Goal: Obtain resource: Obtain resource

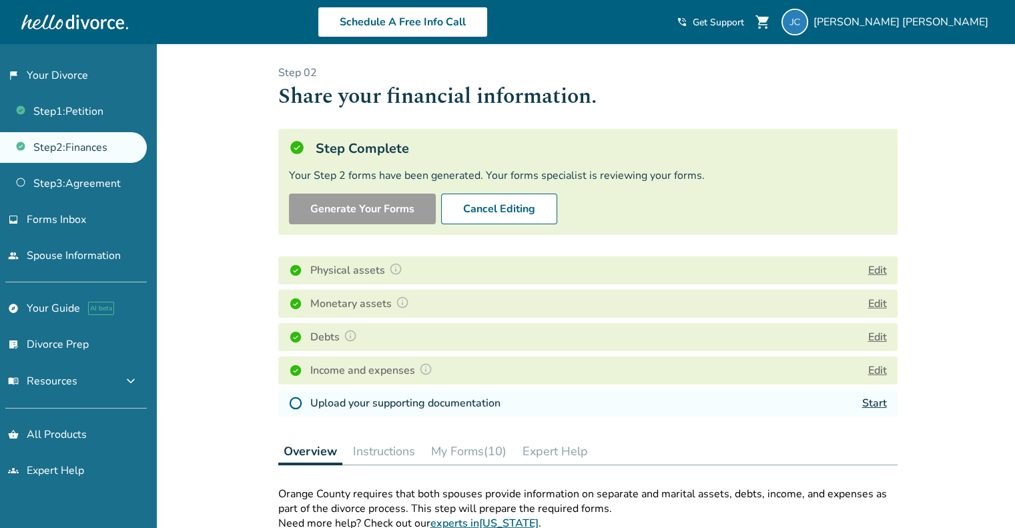
click at [870, 268] on button "Edit" at bounding box center [877, 270] width 19 height 16
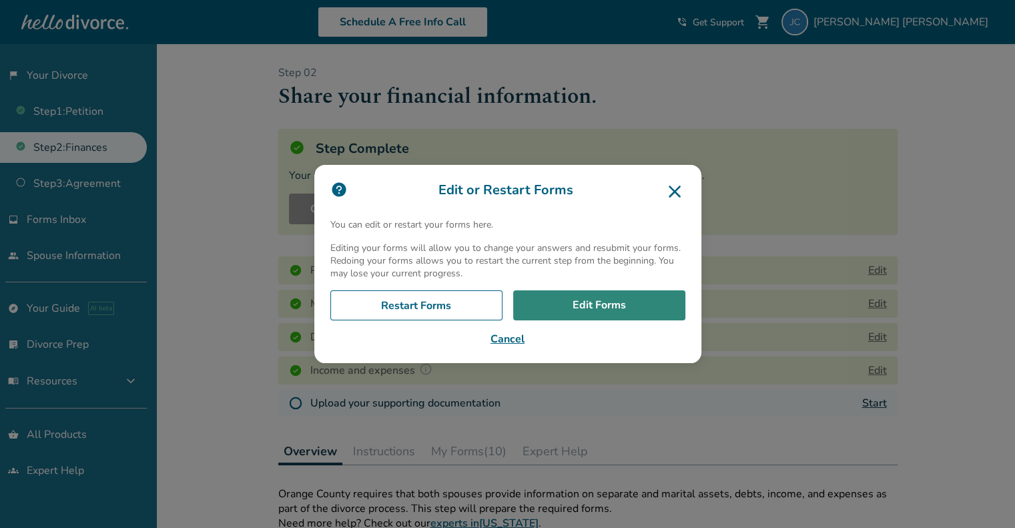
click at [657, 294] on link "Edit Forms" at bounding box center [599, 305] width 172 height 31
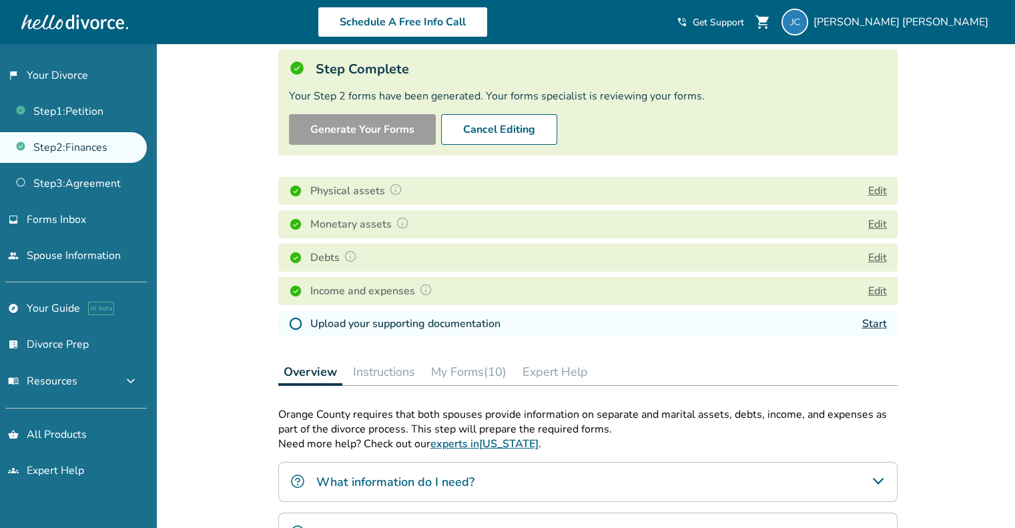
scroll to position [80, 0]
click at [484, 374] on button "My Forms (10)" at bounding box center [469, 371] width 86 height 27
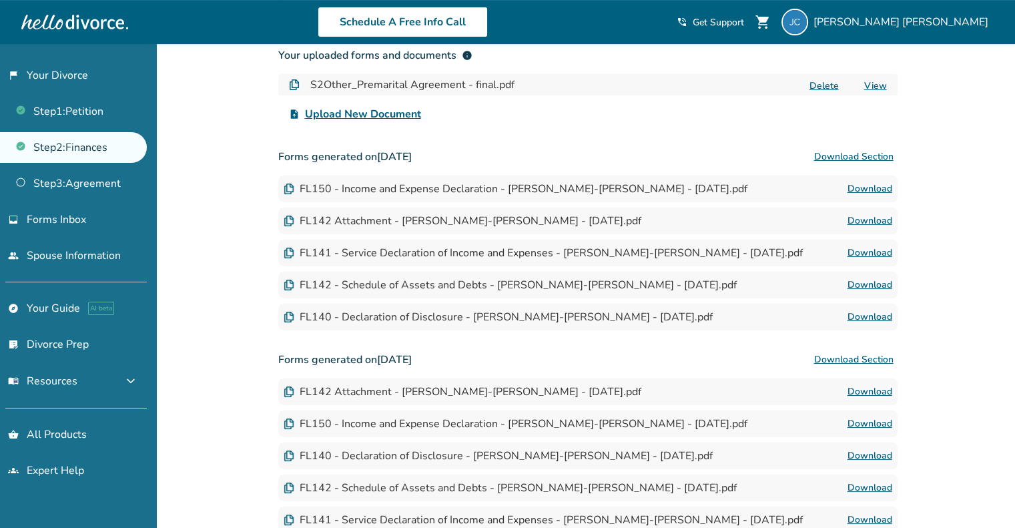
scroll to position [488, 0]
click at [865, 151] on button "Download Section" at bounding box center [853, 157] width 87 height 27
click at [867, 354] on button "Download Section" at bounding box center [853, 360] width 87 height 27
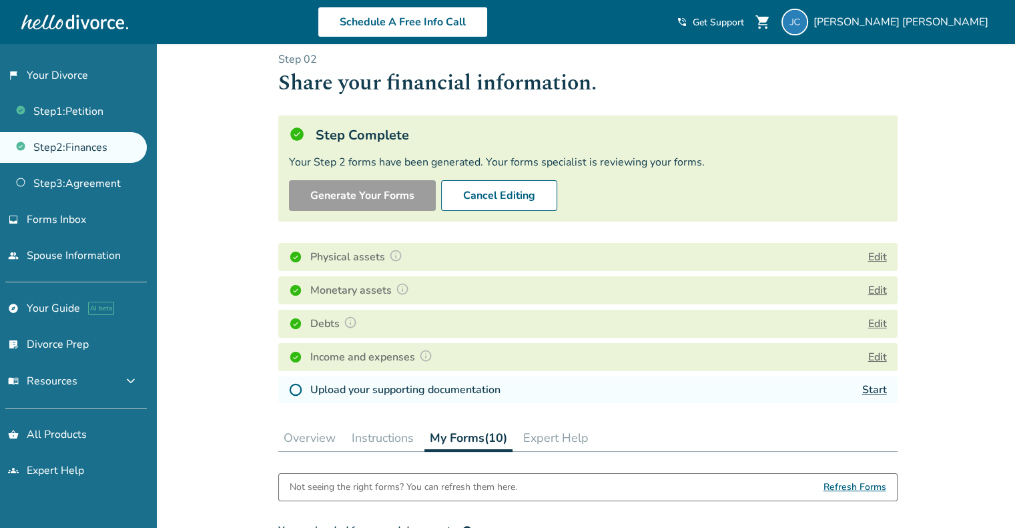
scroll to position [0, 0]
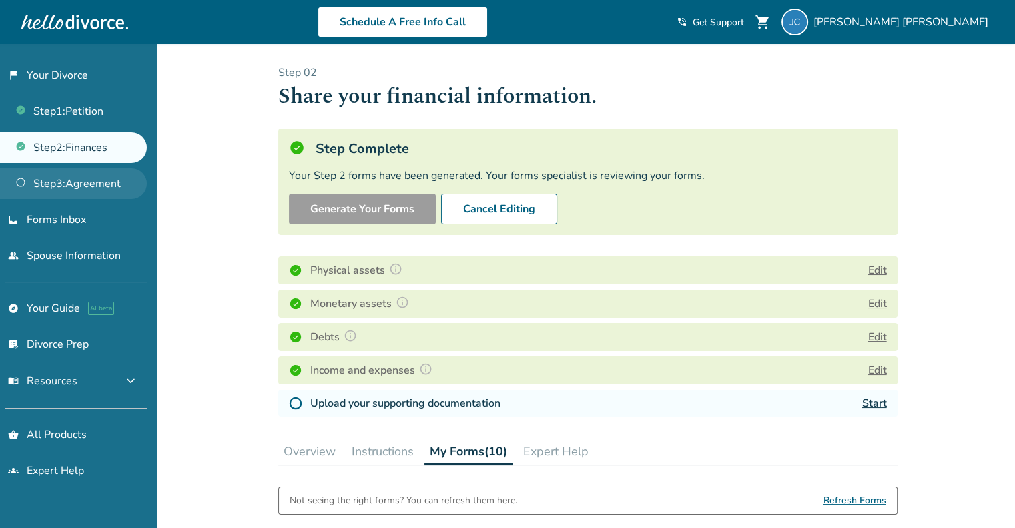
click at [105, 181] on link "Step 3 : Agreement" at bounding box center [73, 183] width 147 height 31
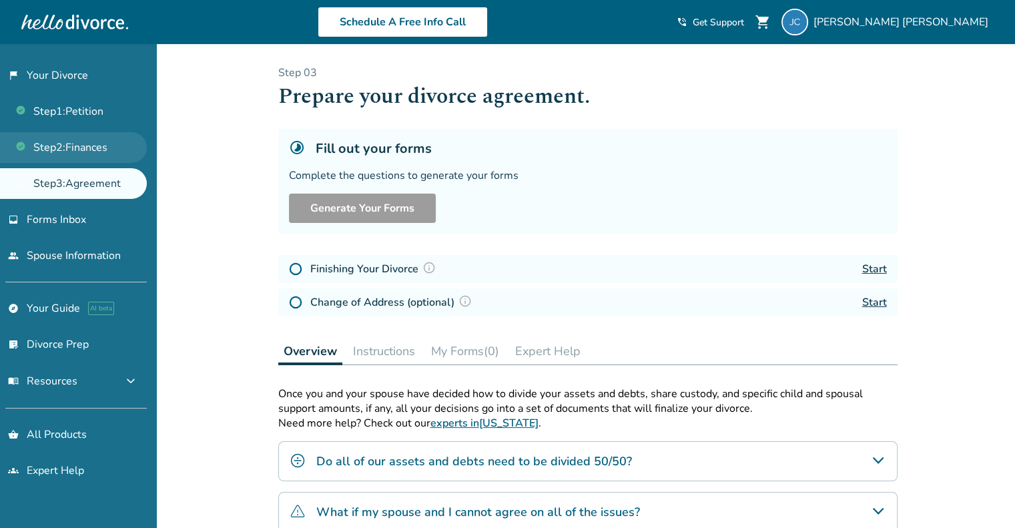
click at [103, 145] on link "Step 2 : Finances" at bounding box center [73, 147] width 147 height 31
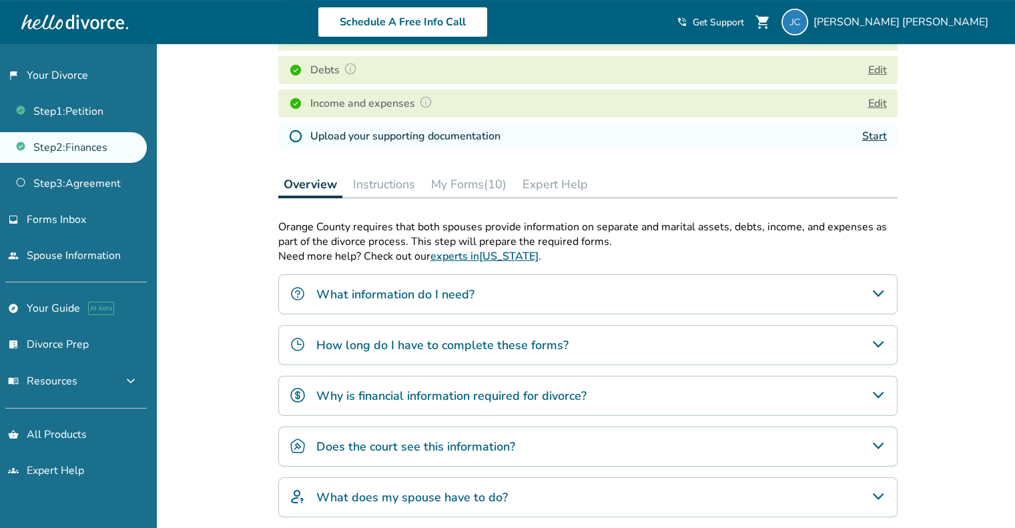
scroll to position [192, 0]
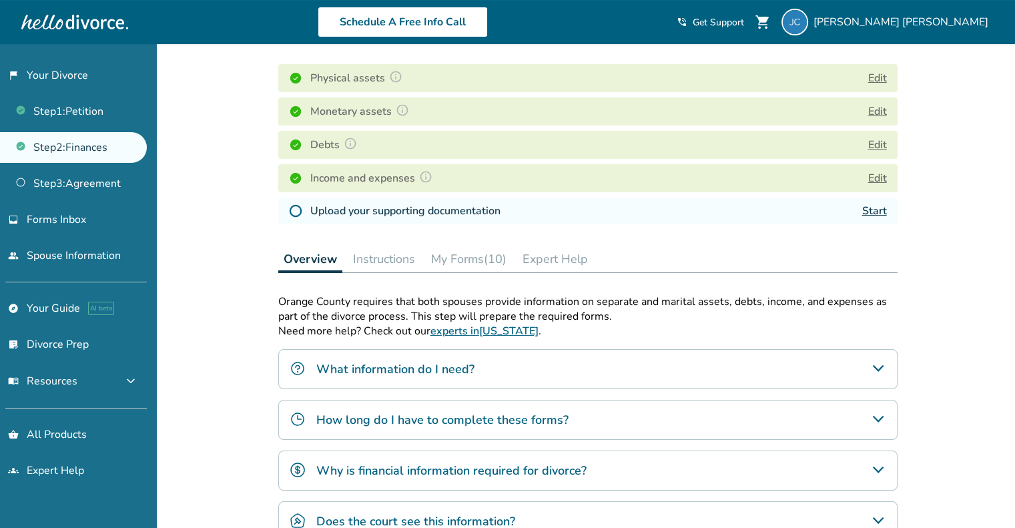
click at [872, 211] on link "Start" at bounding box center [874, 210] width 25 height 15
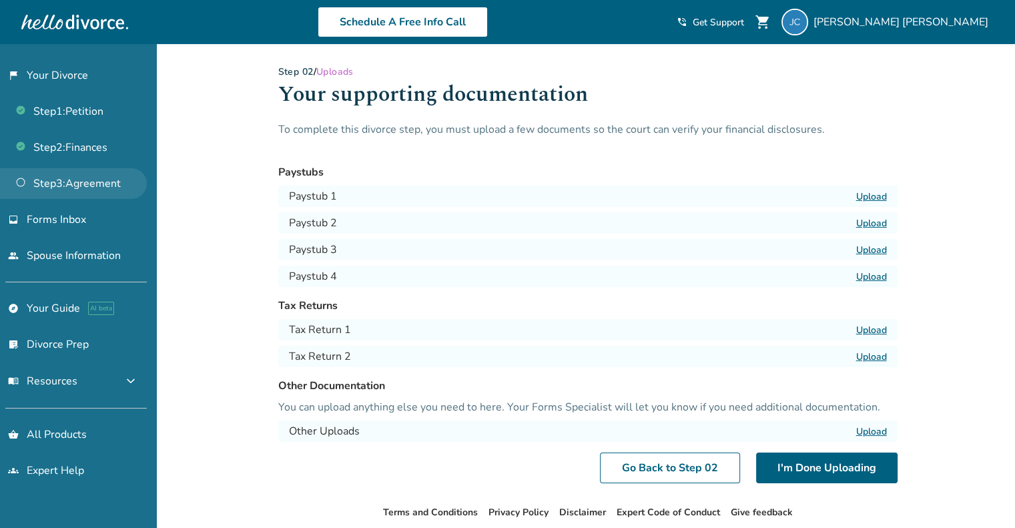
click at [83, 181] on link "Step 3 : Agreement" at bounding box center [73, 183] width 147 height 31
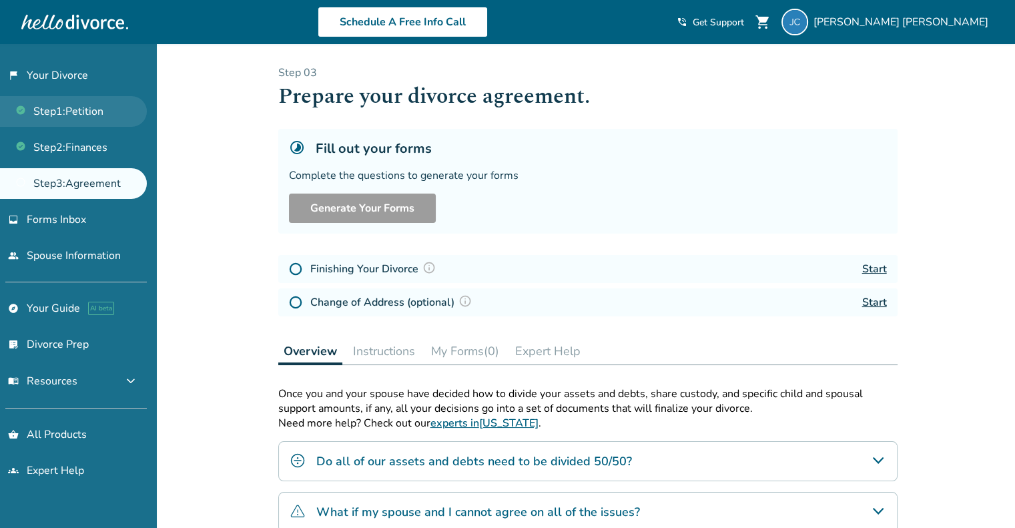
click at [96, 116] on link "Step 1 : Petition" at bounding box center [73, 111] width 147 height 31
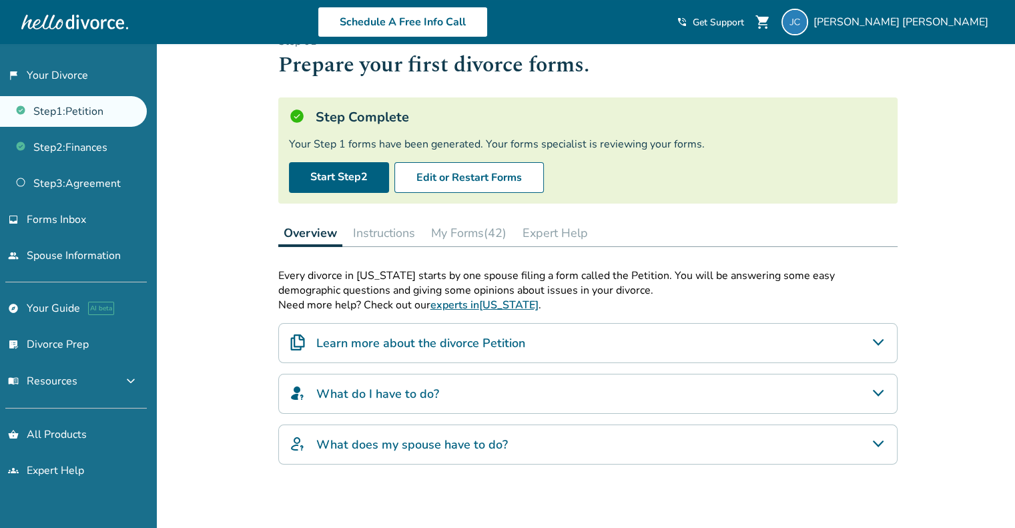
scroll to position [40, 0]
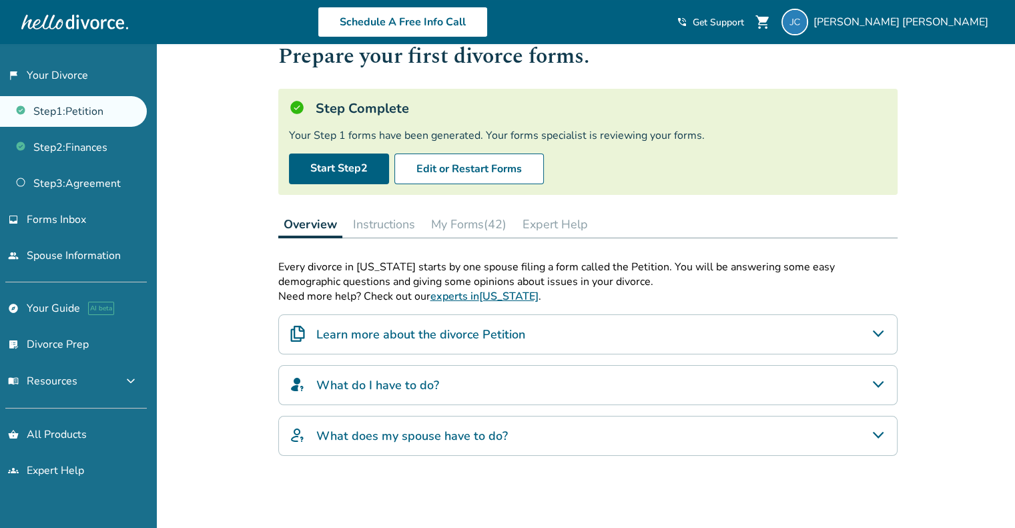
click at [474, 226] on button "My Forms (42)" at bounding box center [469, 224] width 86 height 27
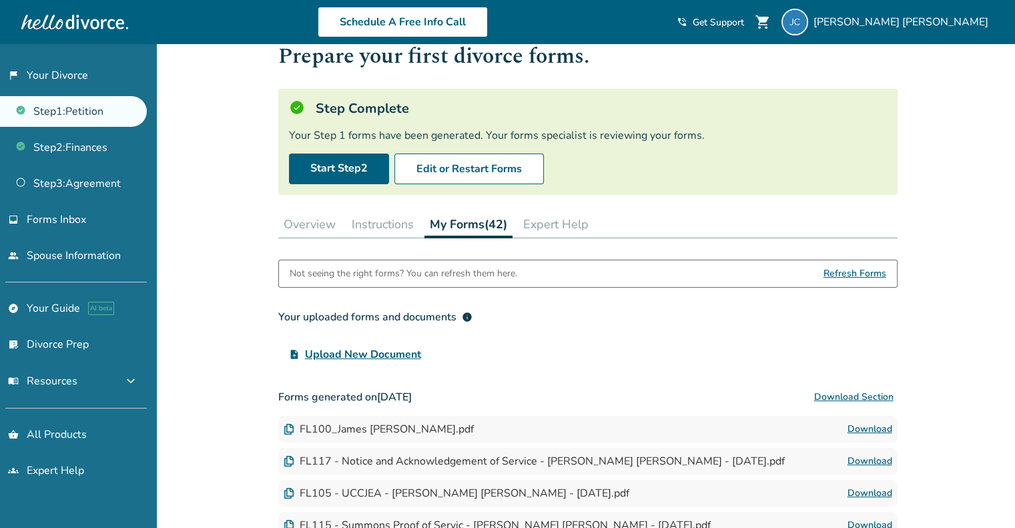
click at [849, 392] on button "Download Section" at bounding box center [853, 397] width 87 height 27
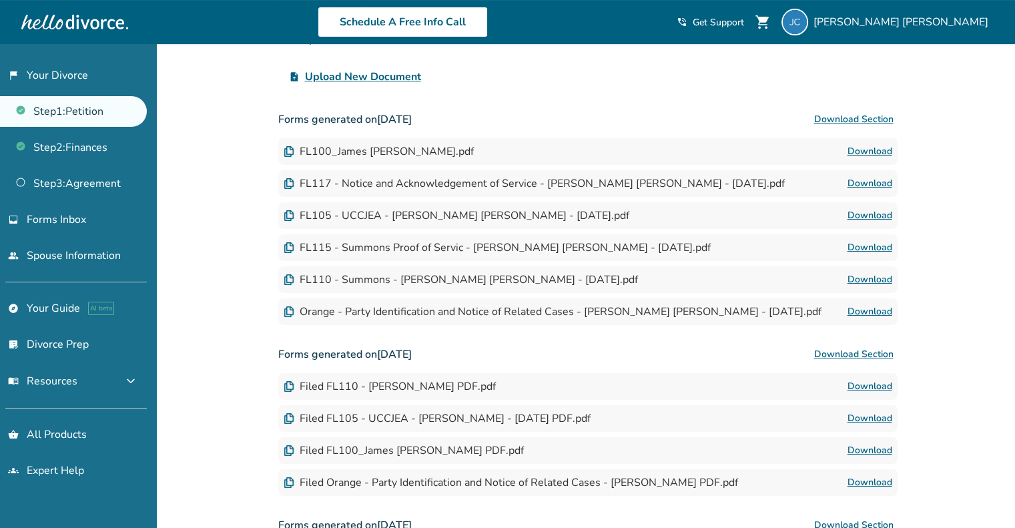
scroll to position [322, 0]
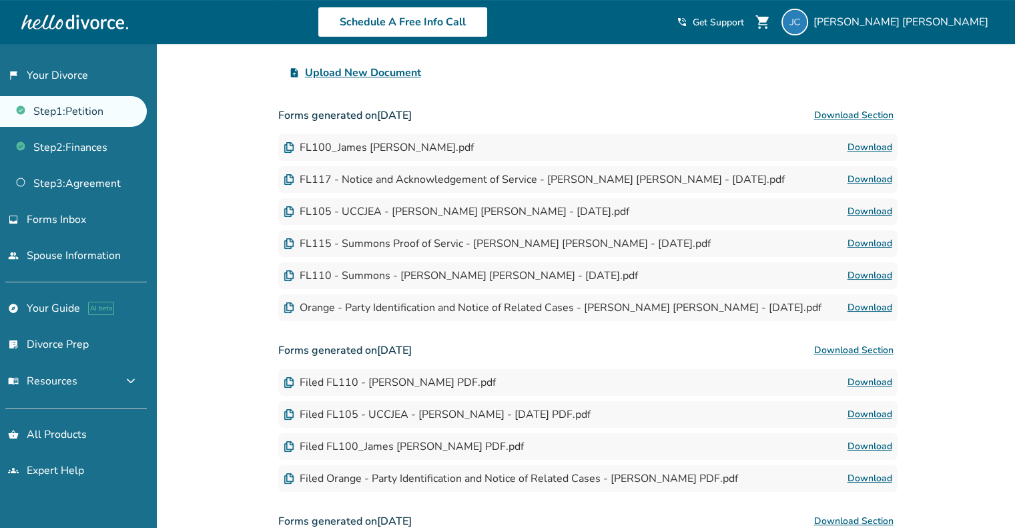
click at [851, 352] on button "Download Section" at bounding box center [853, 350] width 87 height 27
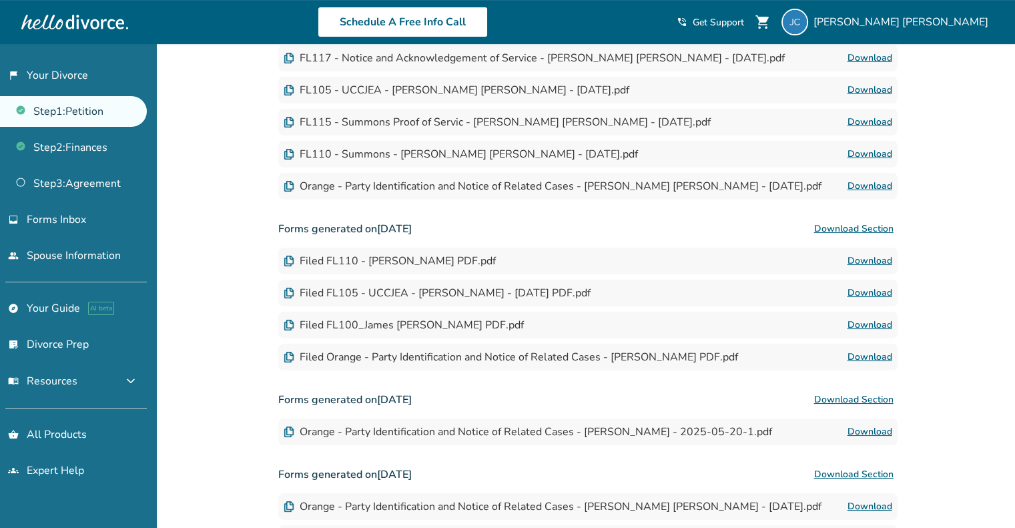
scroll to position [443, 0]
click at [846, 397] on button "Download Section" at bounding box center [853, 399] width 87 height 27
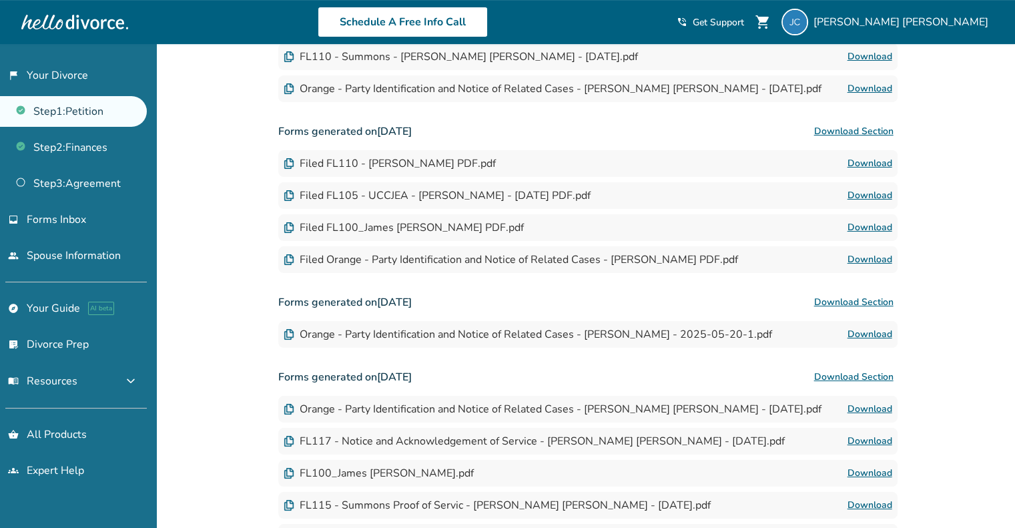
scroll to position [558, 0]
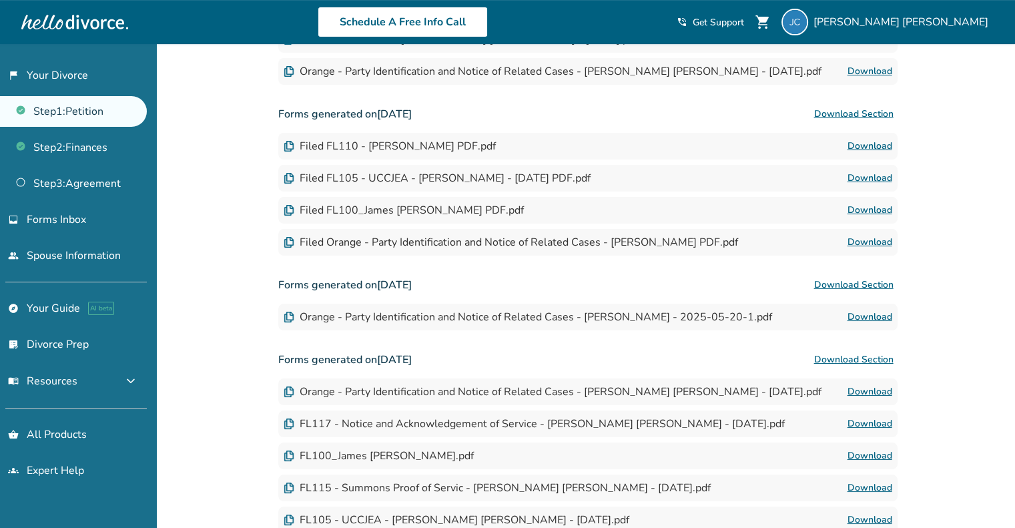
click at [867, 360] on button "Download Section" at bounding box center [853, 359] width 87 height 27
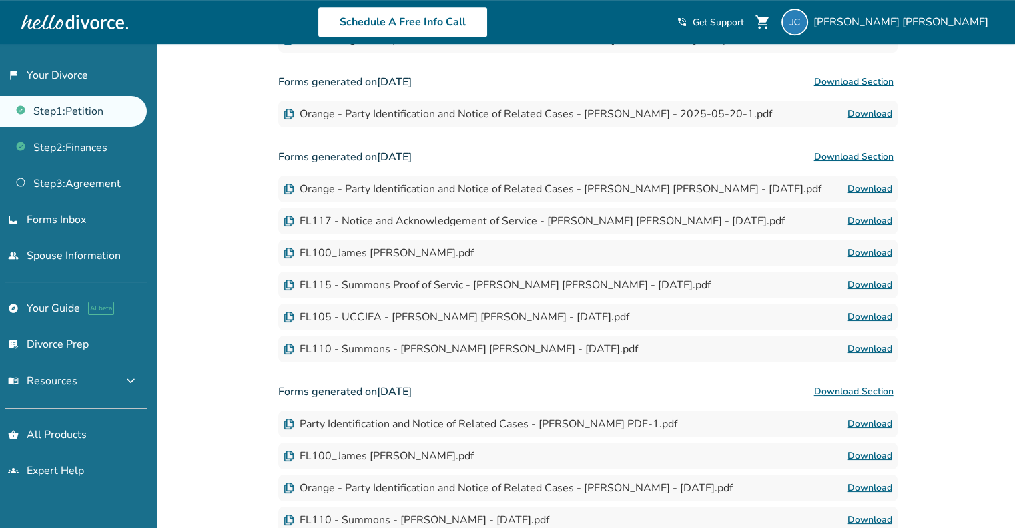
scroll to position [761, 0]
click at [854, 385] on button "Download Section" at bounding box center [853, 391] width 87 height 27
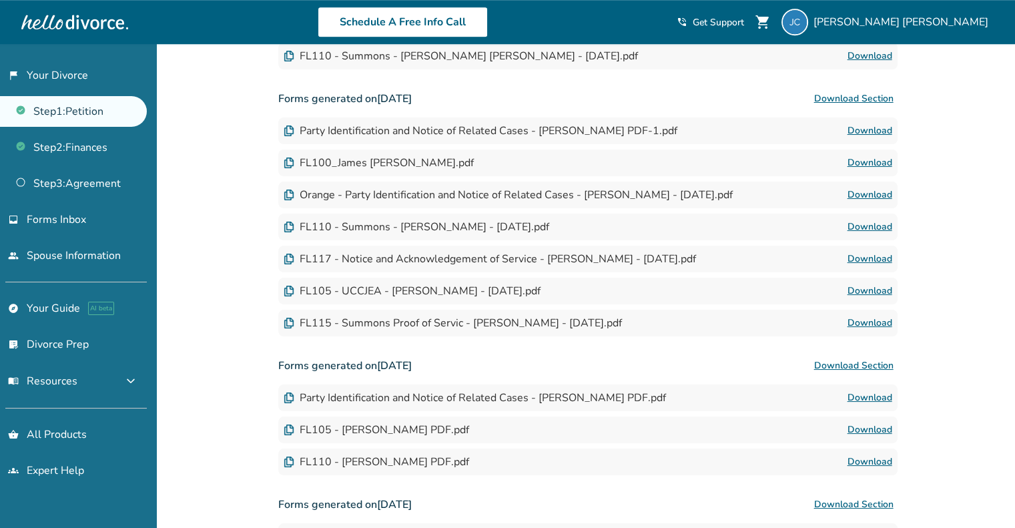
scroll to position [1054, 0]
click at [870, 362] on button "Download Section" at bounding box center [853, 365] width 87 height 27
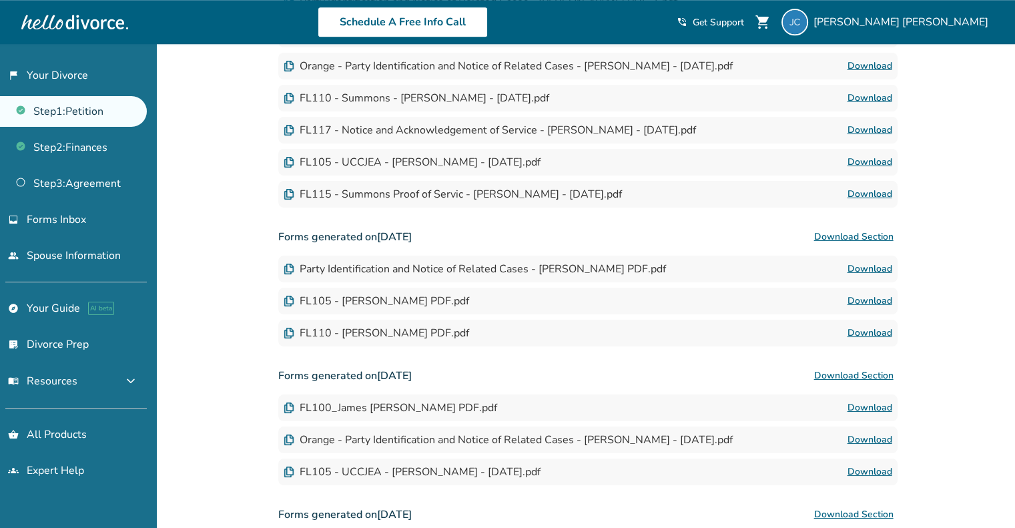
scroll to position [1182, 0]
click at [841, 373] on button "Download Section" at bounding box center [853, 375] width 87 height 27
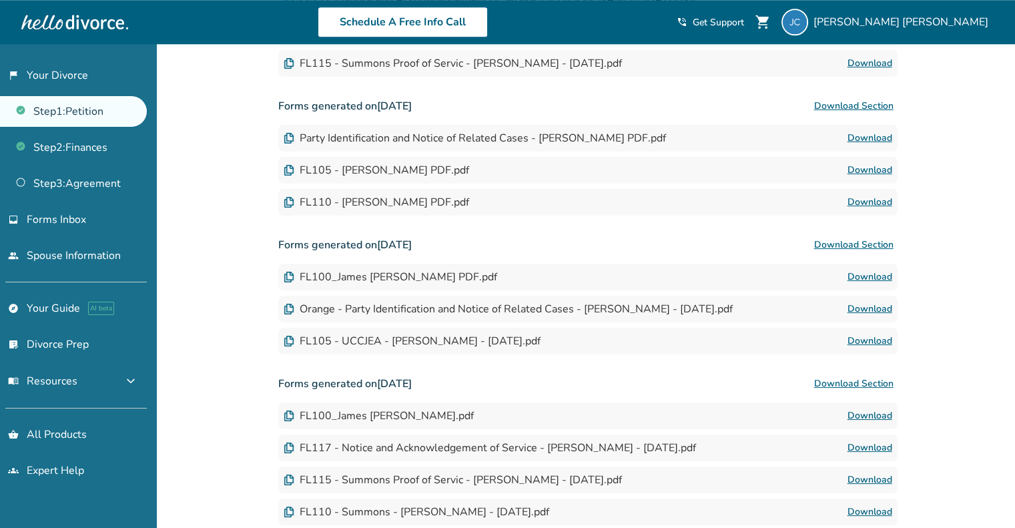
scroll to position [1333, 0]
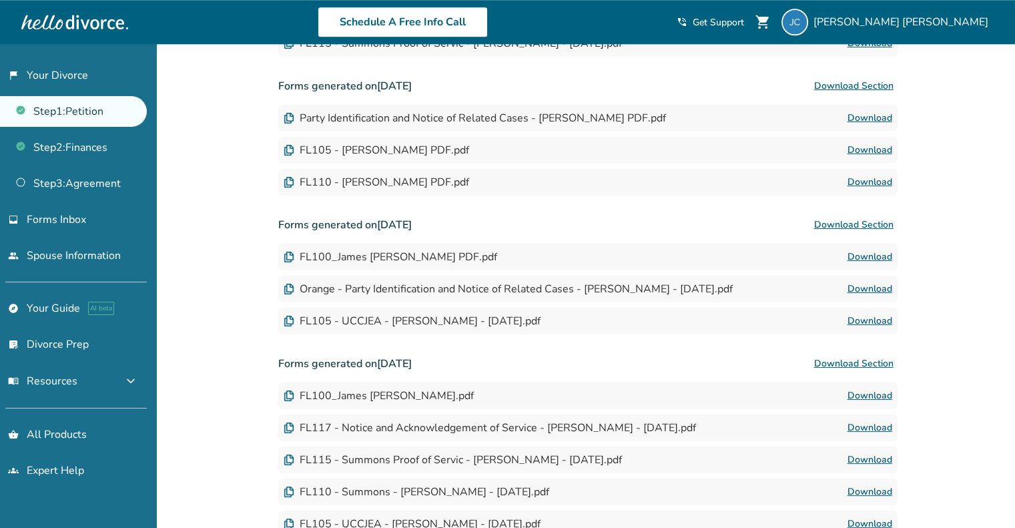
click at [845, 367] on button "Download Section" at bounding box center [853, 363] width 87 height 27
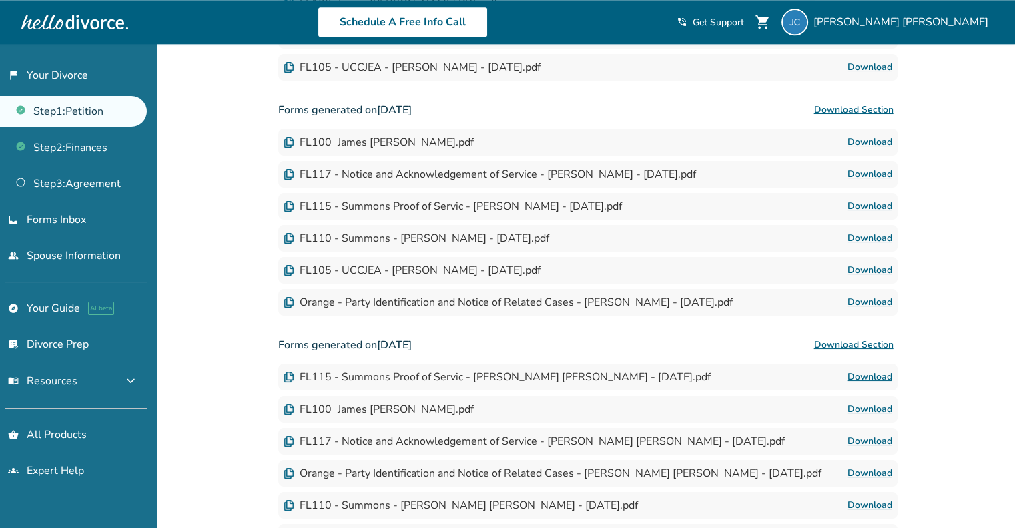
scroll to position [1587, 0]
click at [872, 338] on button "Download Section" at bounding box center [853, 344] width 87 height 27
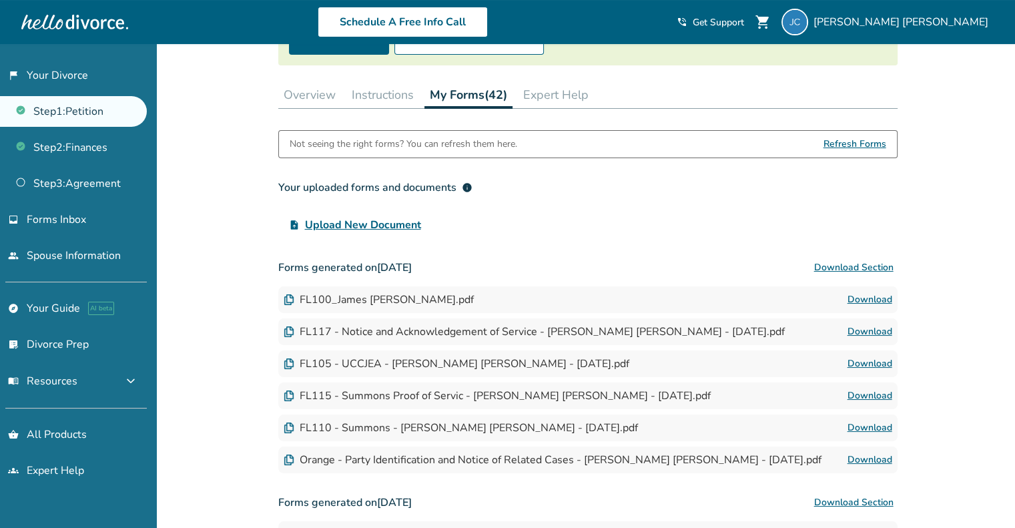
scroll to position [166, 0]
